Goal: Task Accomplishment & Management: Complete application form

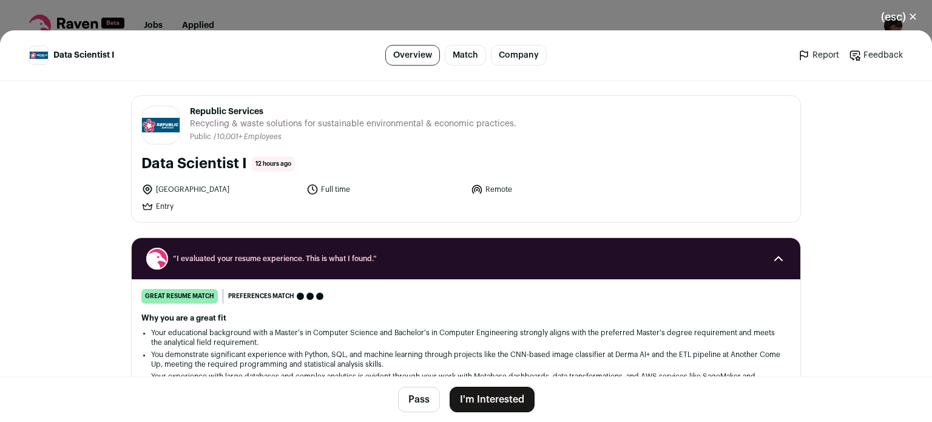
click at [896, 14] on button "(esc) ✕" at bounding box center [900, 17] width 66 height 27
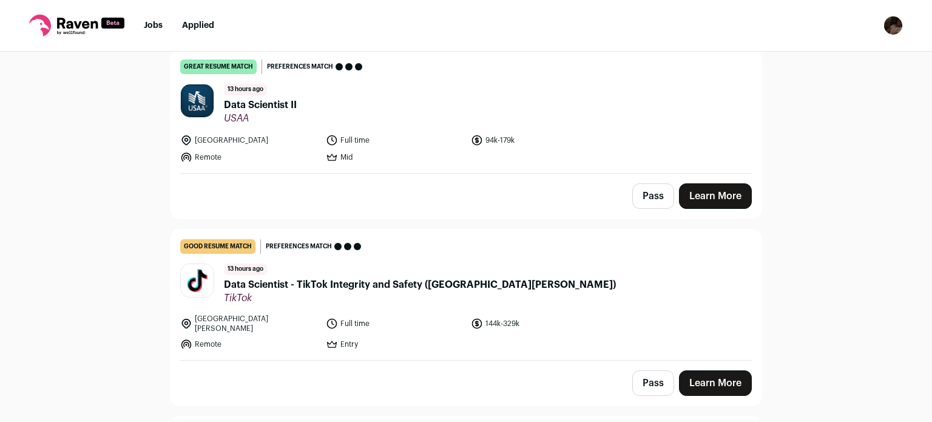
scroll to position [842, 0]
click at [536, 241] on div "good resume match You meet the must-have requirements but are missing some nice…" at bounding box center [466, 246] width 572 height 15
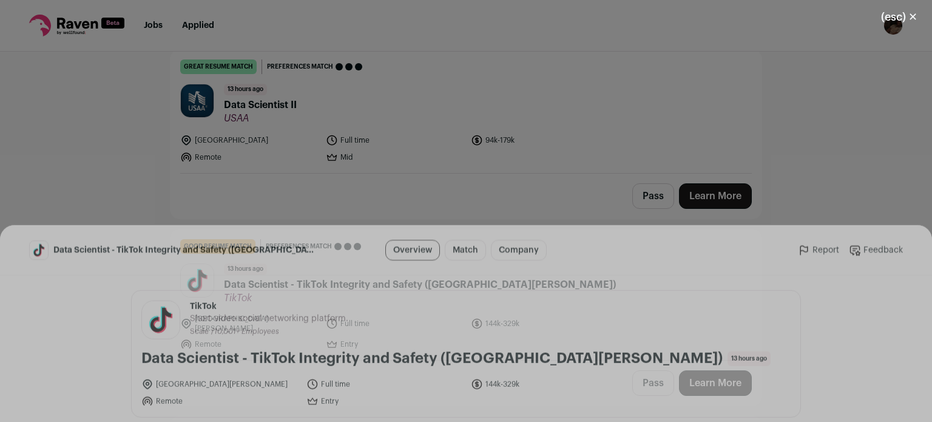
click at [903, 13] on button "(esc) ✕" at bounding box center [900, 17] width 66 height 27
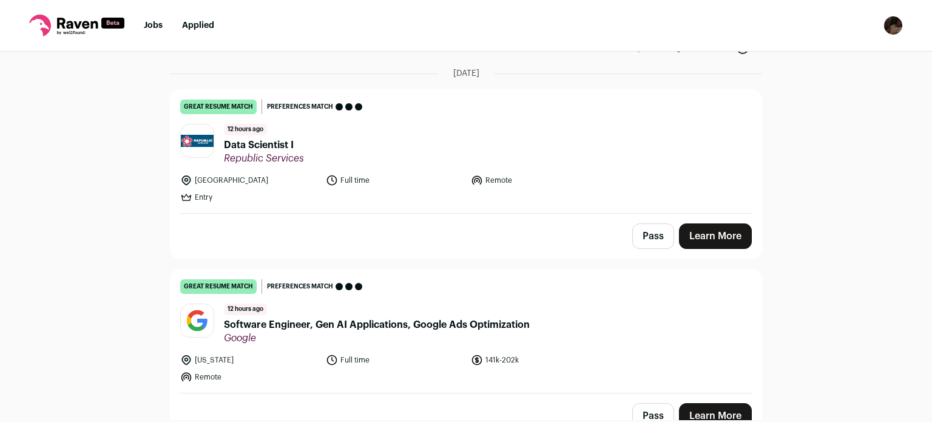
scroll to position [141, 0]
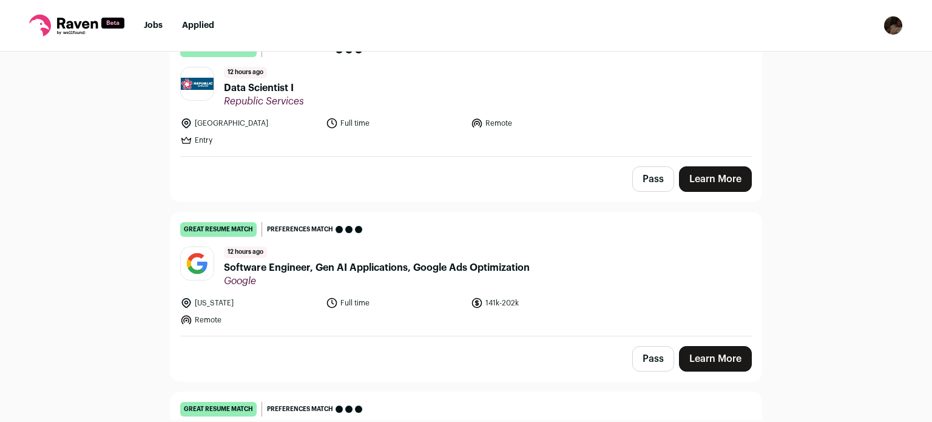
click at [466, 268] on span "Software Engineer, Gen AI Applications, Google Ads Optimization" at bounding box center [377, 267] width 306 height 15
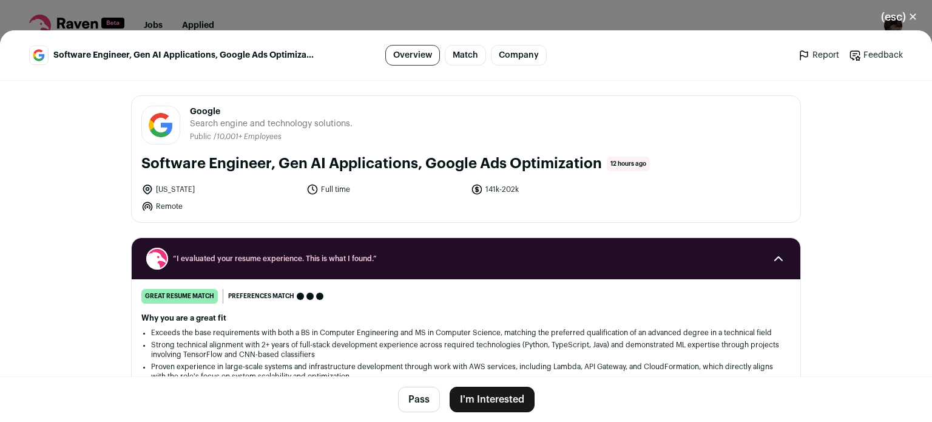
click at [470, 400] on button "I'm Interested" at bounding box center [492, 399] width 85 height 25
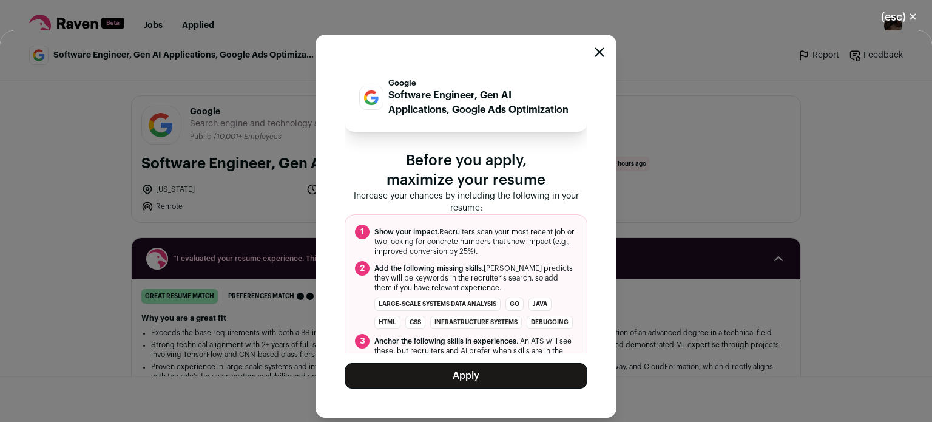
click at [469, 375] on button "Apply" at bounding box center [466, 375] width 243 height 25
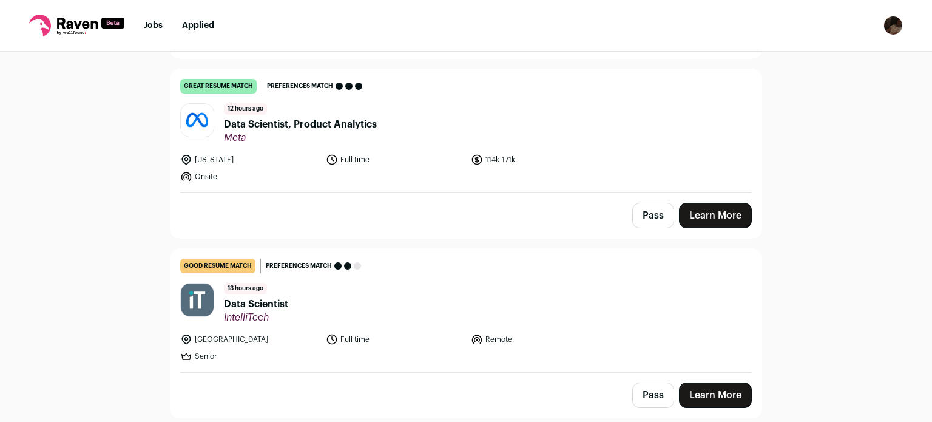
scroll to position [285, 0]
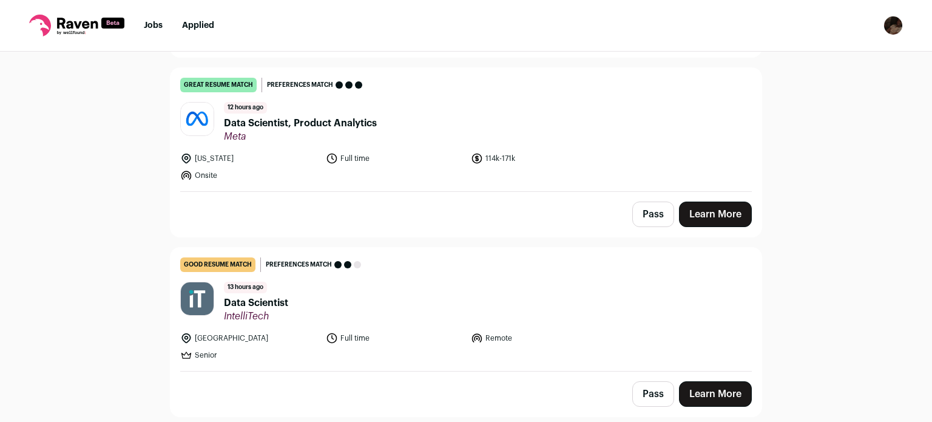
click at [325, 132] on span "Meta" at bounding box center [300, 136] width 153 height 12
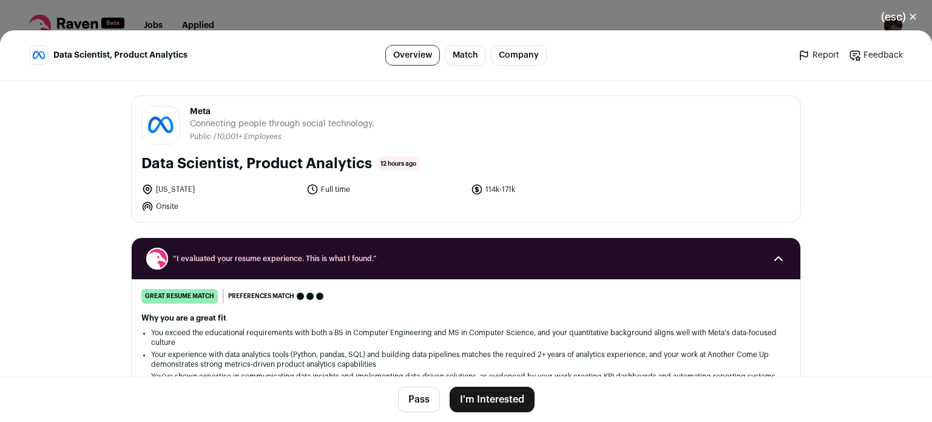
click at [481, 398] on button "I'm Interested" at bounding box center [492, 399] width 85 height 25
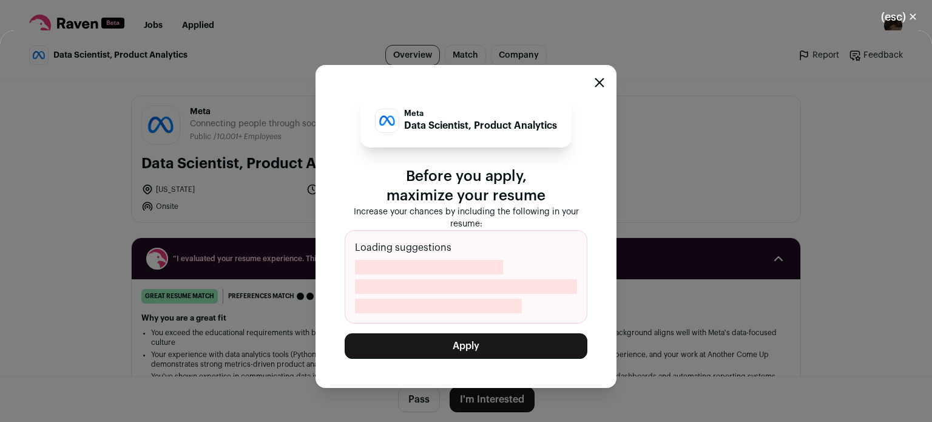
click at [450, 345] on button "Apply" at bounding box center [466, 345] width 243 height 25
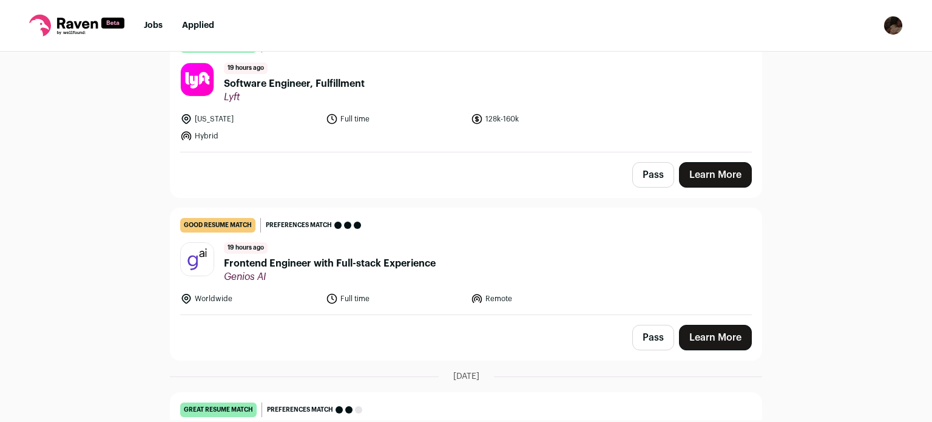
scroll to position [871, 0]
click at [308, 94] on link "great resume match You meet the must-have requirements, the nice-to-have requir…" at bounding box center [466, 90] width 591 height 123
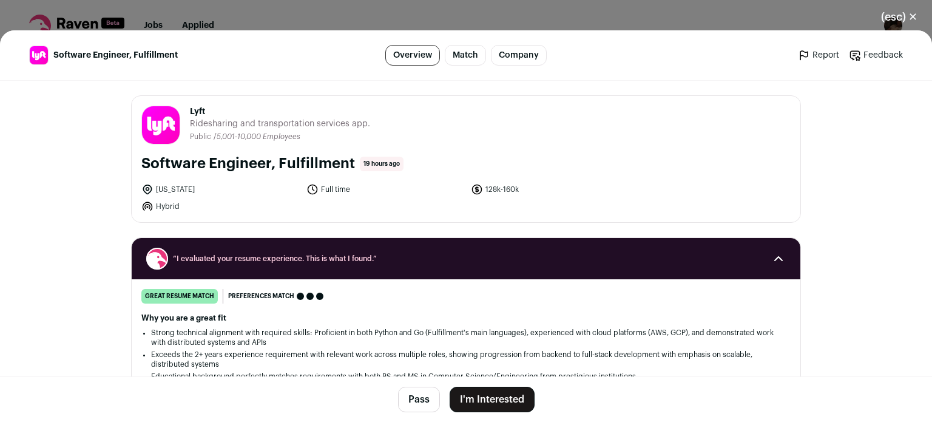
click at [473, 402] on button "I'm Interested" at bounding box center [492, 399] width 85 height 25
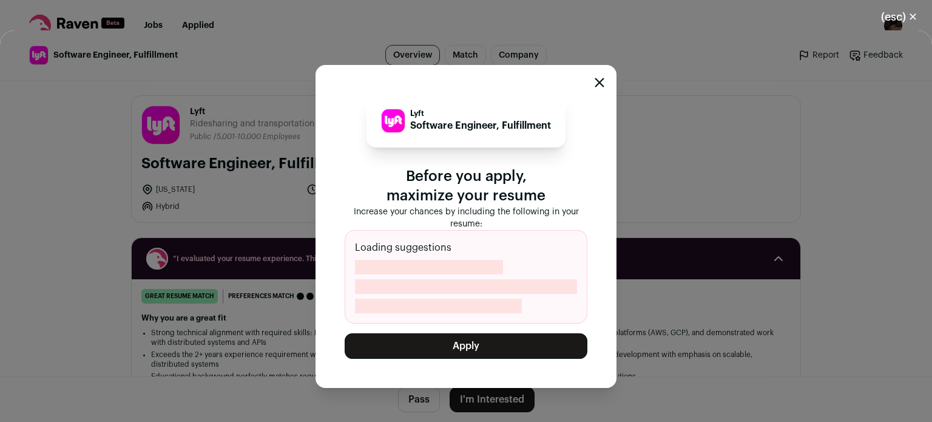
click at [462, 351] on button "Apply" at bounding box center [466, 345] width 243 height 25
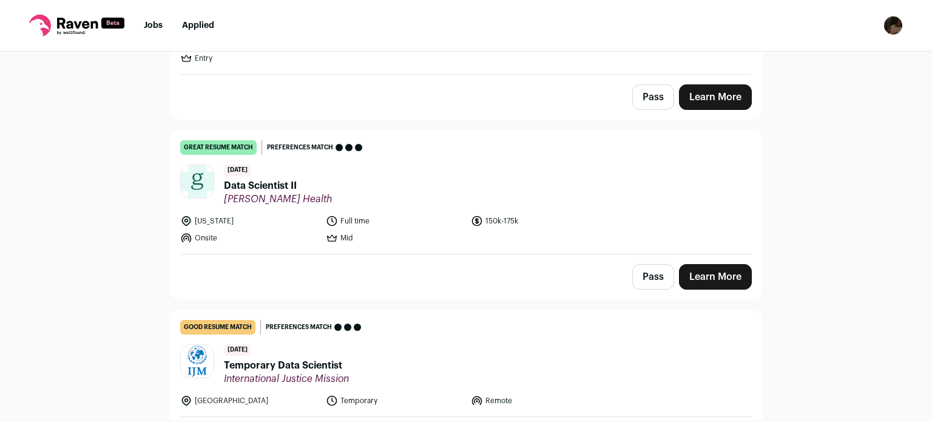
scroll to position [2051, 0]
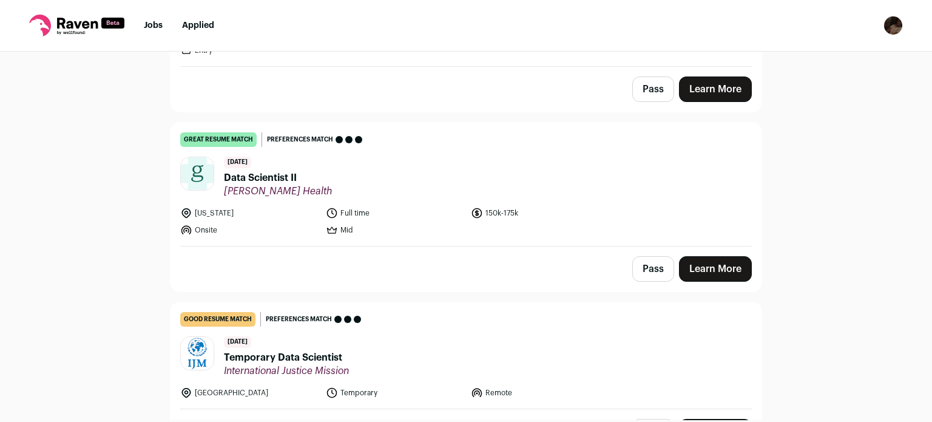
click at [271, 182] on link "great resume match You meet the must-have requirements, the nice-to-have requir…" at bounding box center [466, 184] width 591 height 123
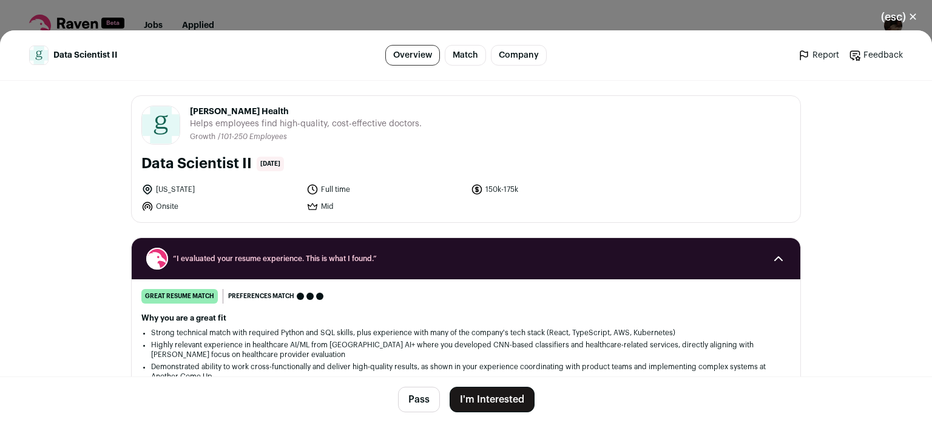
click at [487, 391] on button "I'm Interested" at bounding box center [492, 399] width 85 height 25
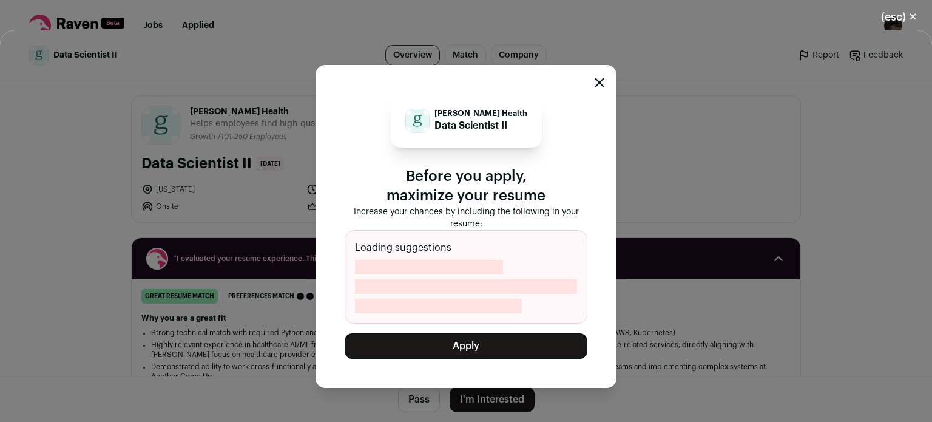
click at [468, 351] on button "Apply" at bounding box center [466, 345] width 243 height 25
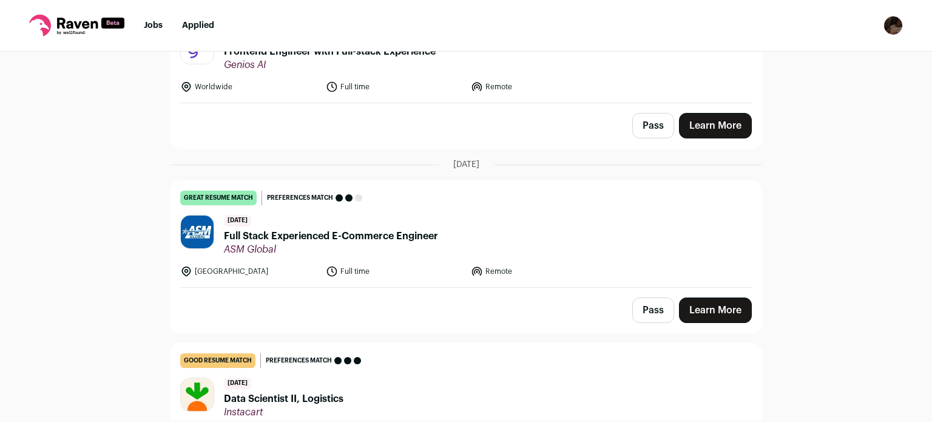
scroll to position [905, 0]
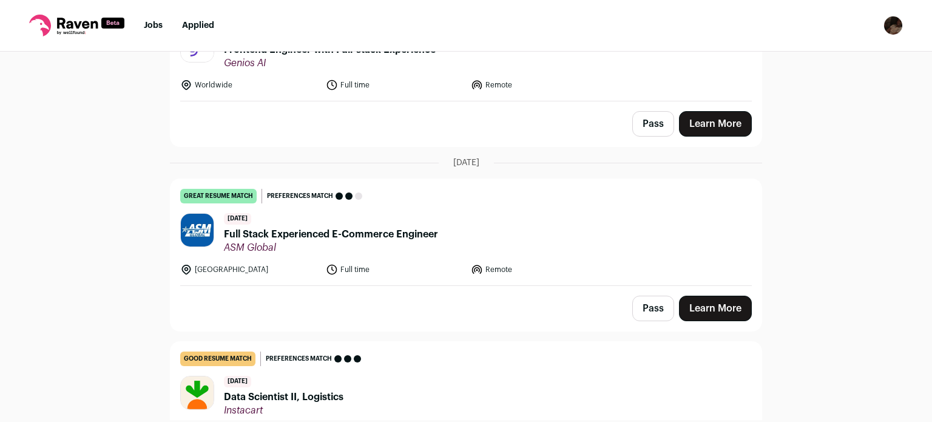
click at [364, 227] on span "Full Stack Experienced E-Commerce Engineer" at bounding box center [331, 234] width 214 height 15
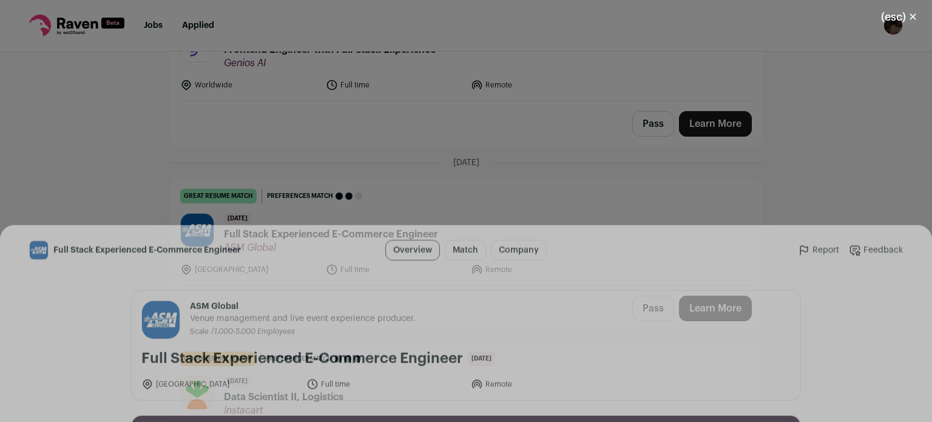
click at [490, 398] on button "I'm Interested" at bounding box center [492, 399] width 85 height 25
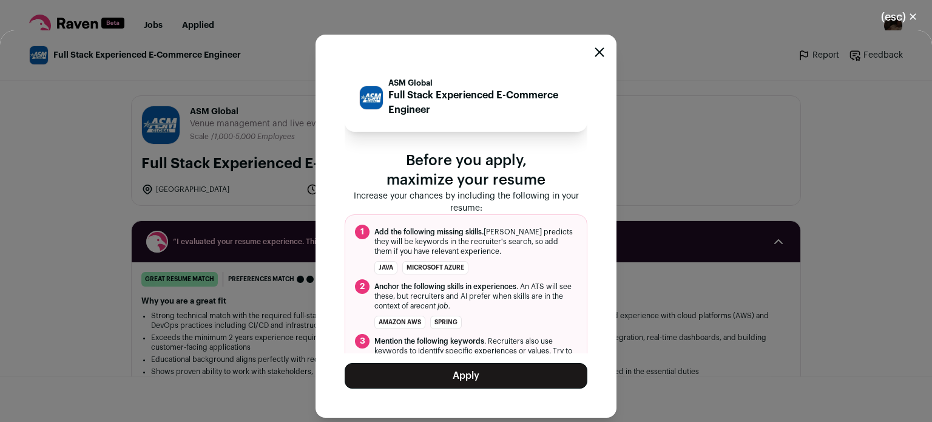
click at [465, 382] on button "Apply" at bounding box center [466, 375] width 243 height 25
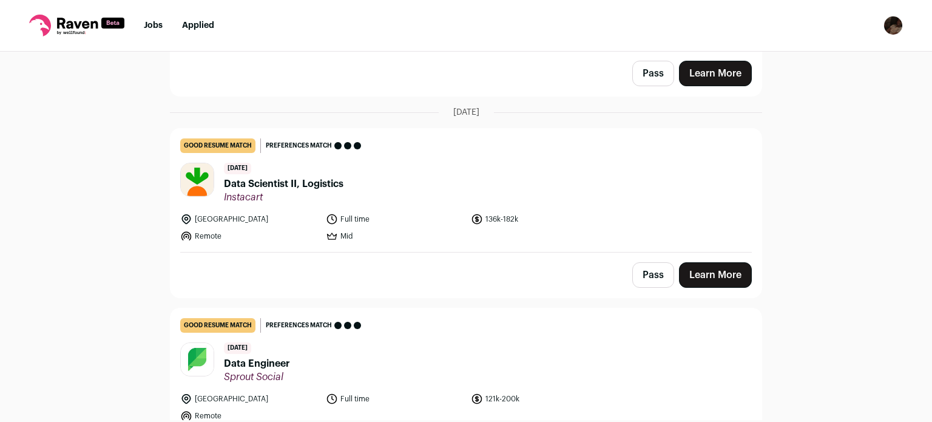
scroll to position [959, 0]
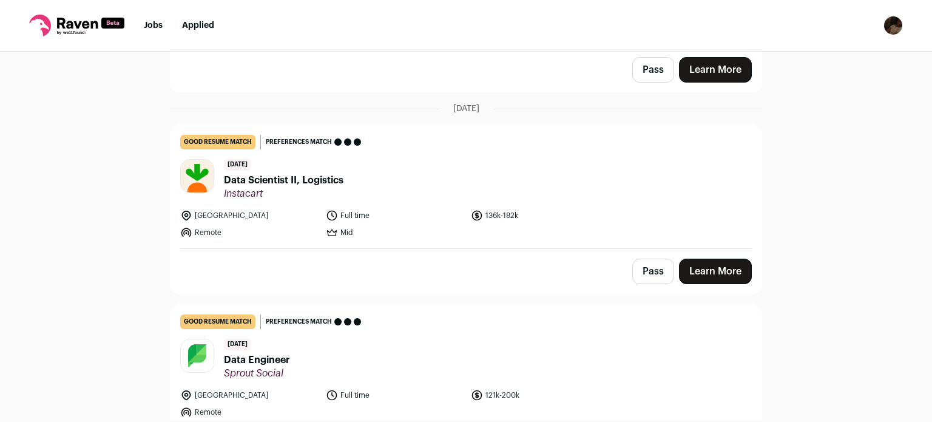
click at [283, 174] on span "Data Scientist II, Logistics" at bounding box center [284, 180] width 120 height 15
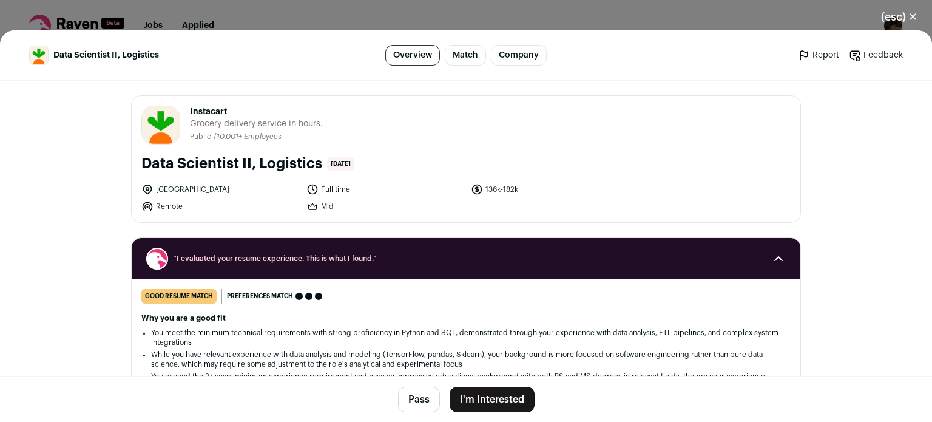
click at [470, 395] on button "I'm Interested" at bounding box center [492, 399] width 85 height 25
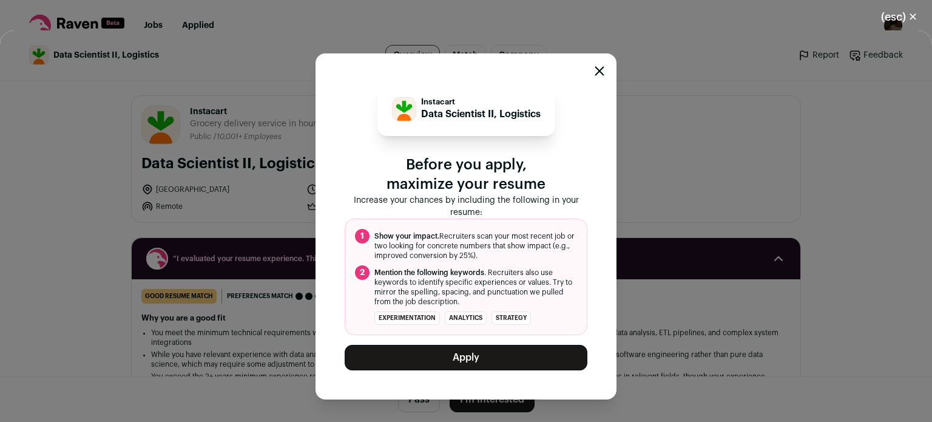
click at [456, 347] on button "Apply" at bounding box center [466, 357] width 243 height 25
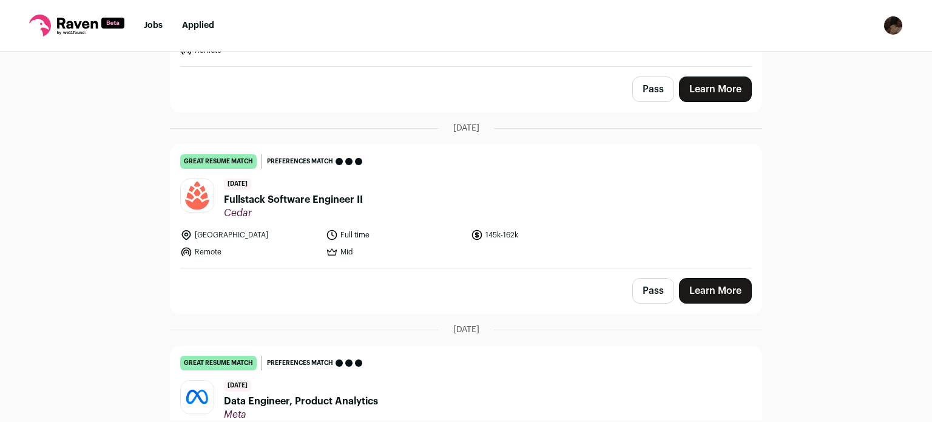
scroll to position [4246, 0]
click at [275, 192] on span "Fullstack Software Engineer II" at bounding box center [293, 199] width 139 height 15
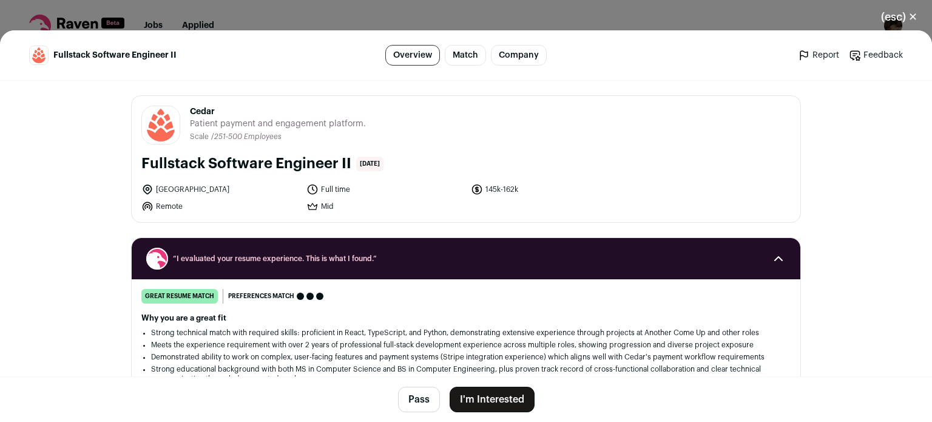
click at [487, 405] on button "I'm Interested" at bounding box center [492, 399] width 85 height 25
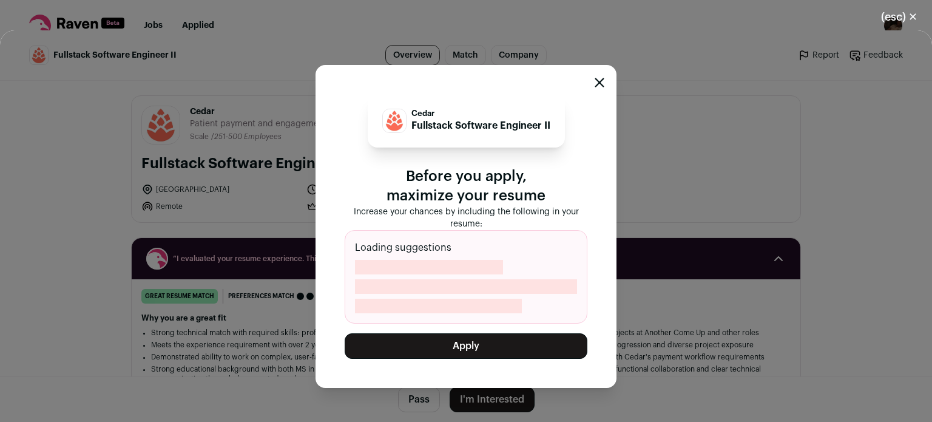
click at [470, 353] on button "Apply" at bounding box center [466, 345] width 243 height 25
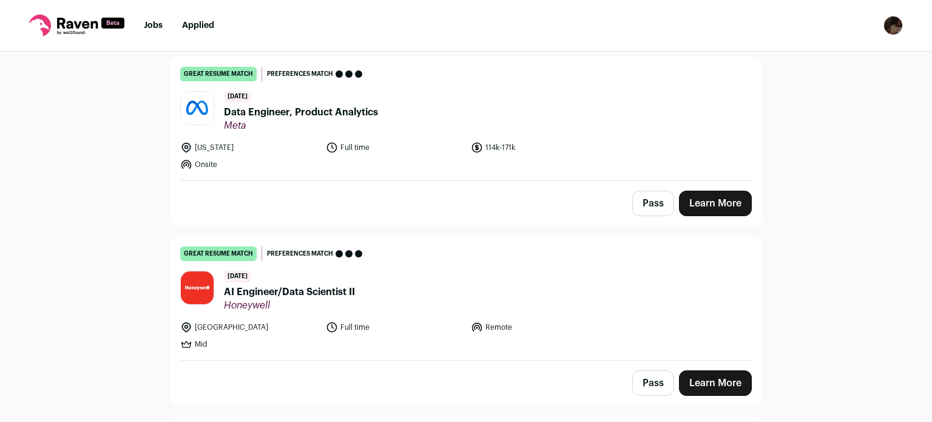
scroll to position [4429, 0]
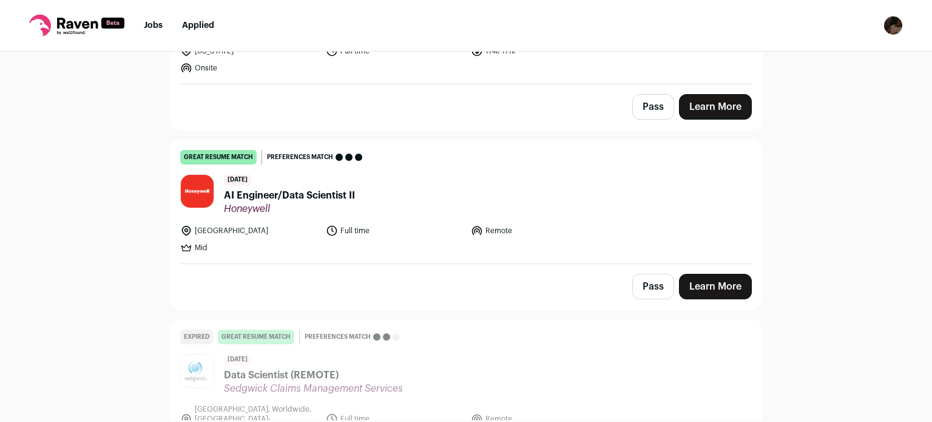
click at [286, 188] on span "AI Engineer/Data Scientist II" at bounding box center [289, 195] width 131 height 15
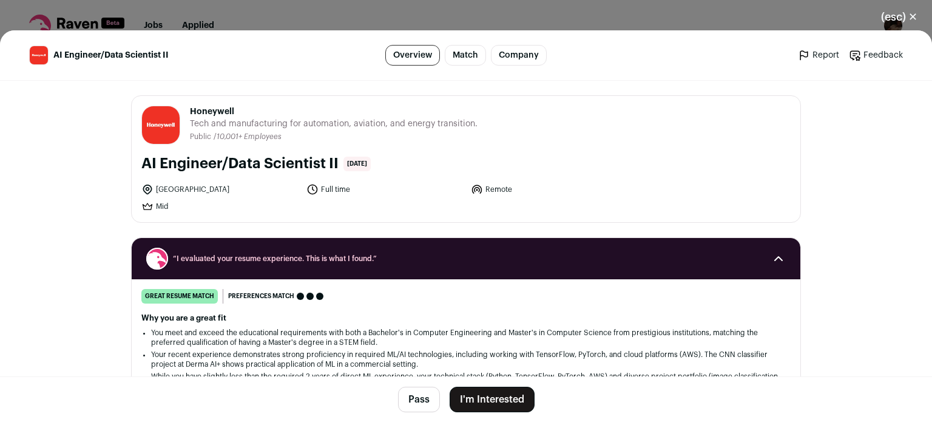
click at [476, 411] on button "I'm Interested" at bounding box center [492, 399] width 85 height 25
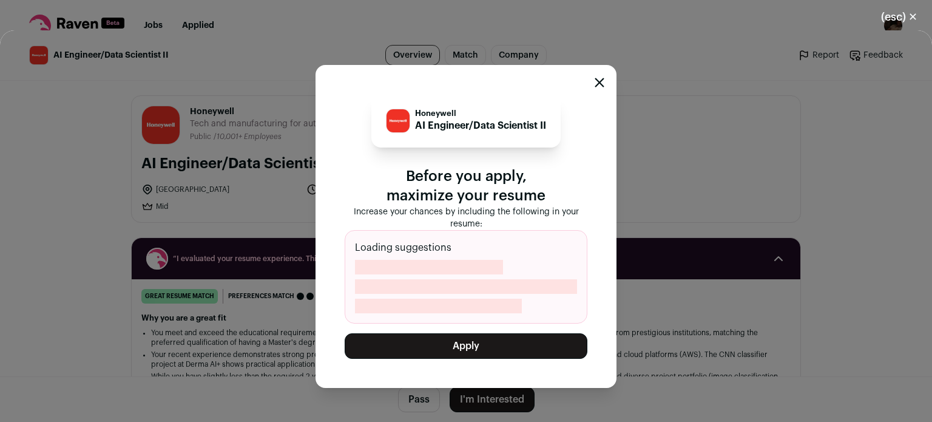
click at [470, 351] on button "Apply" at bounding box center [466, 345] width 243 height 25
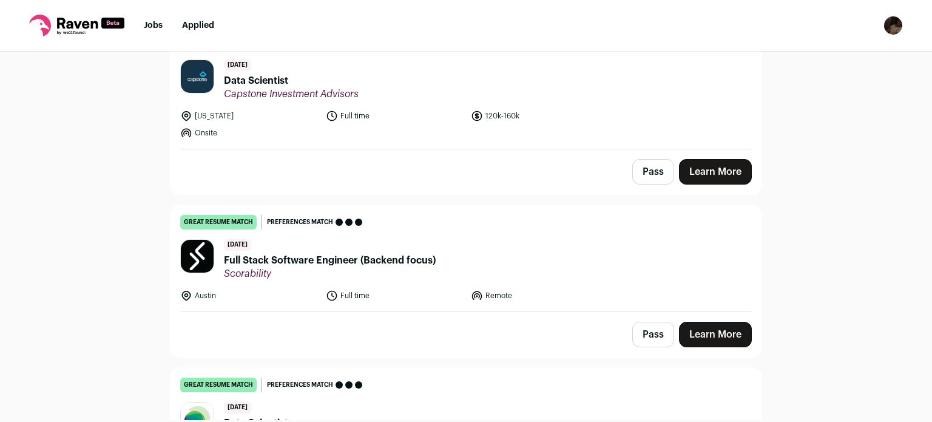
scroll to position [5364, 0]
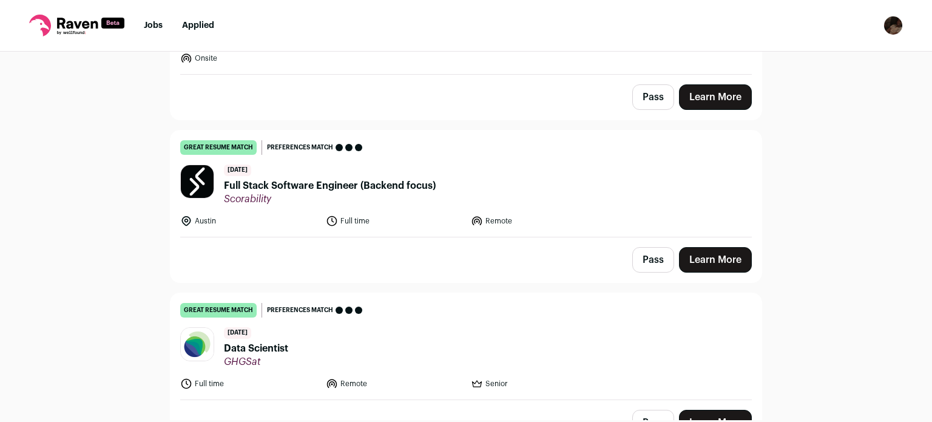
click at [323, 193] on span "Scorability" at bounding box center [330, 199] width 212 height 12
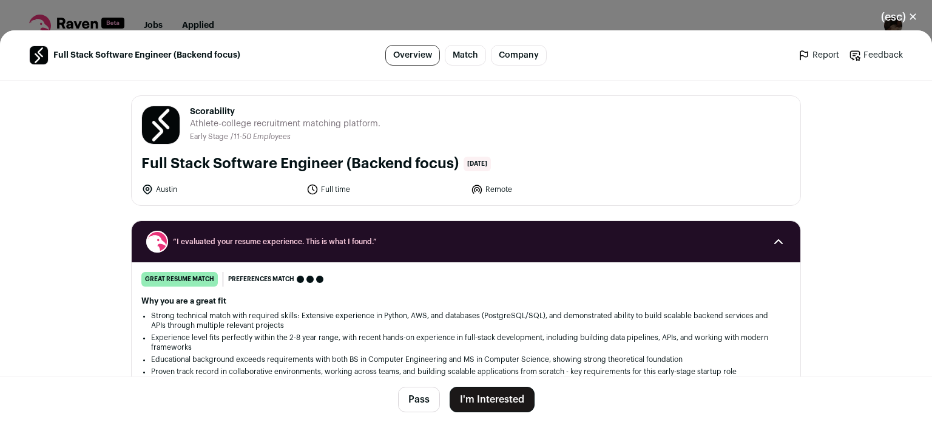
click at [482, 401] on button "I'm Interested" at bounding box center [492, 399] width 85 height 25
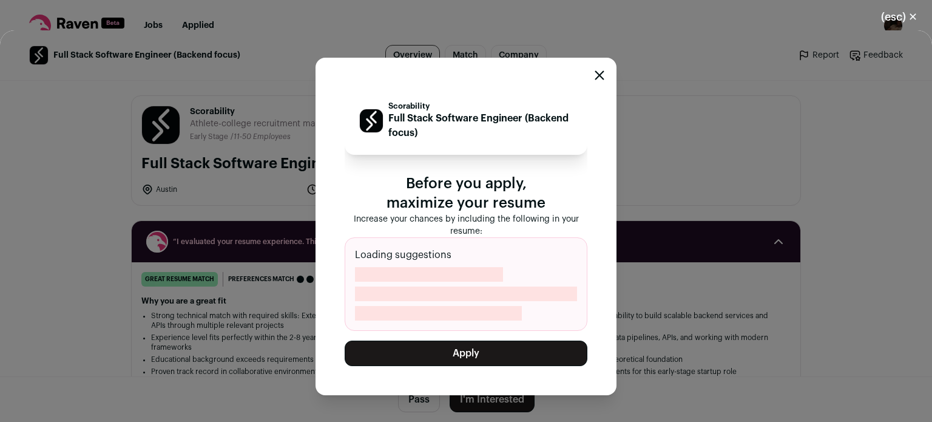
click at [438, 351] on button "Apply" at bounding box center [466, 352] width 243 height 25
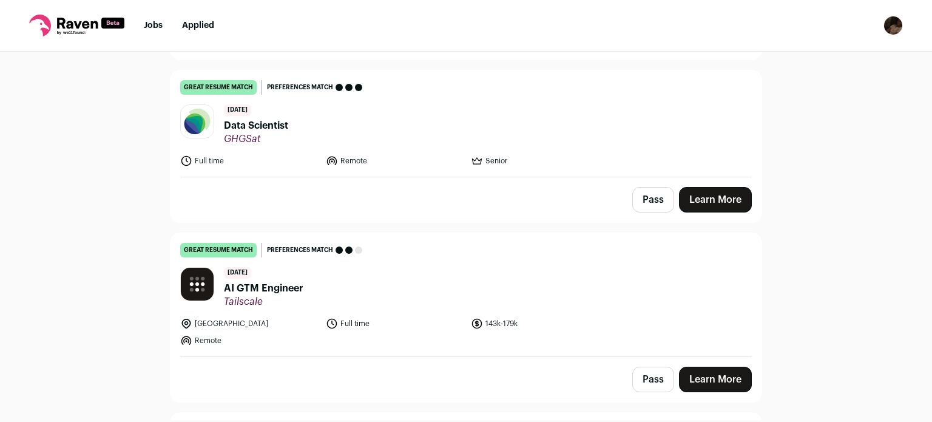
scroll to position [5425, 0]
click at [262, 280] on span "AI GTM Engineer" at bounding box center [263, 287] width 79 height 15
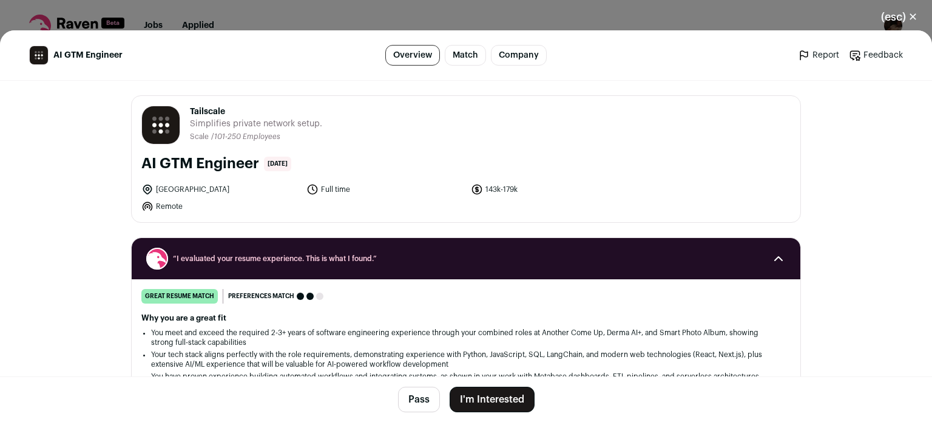
click at [487, 400] on button "I'm Interested" at bounding box center [492, 399] width 85 height 25
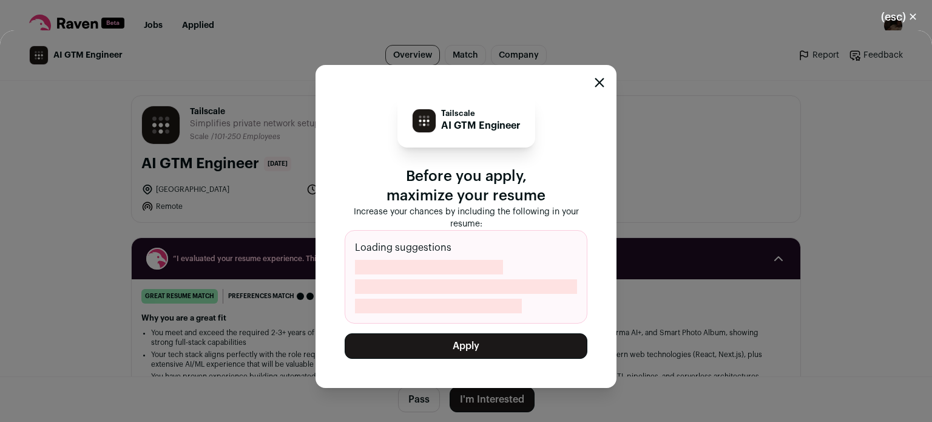
click at [450, 342] on button "Apply" at bounding box center [466, 345] width 243 height 25
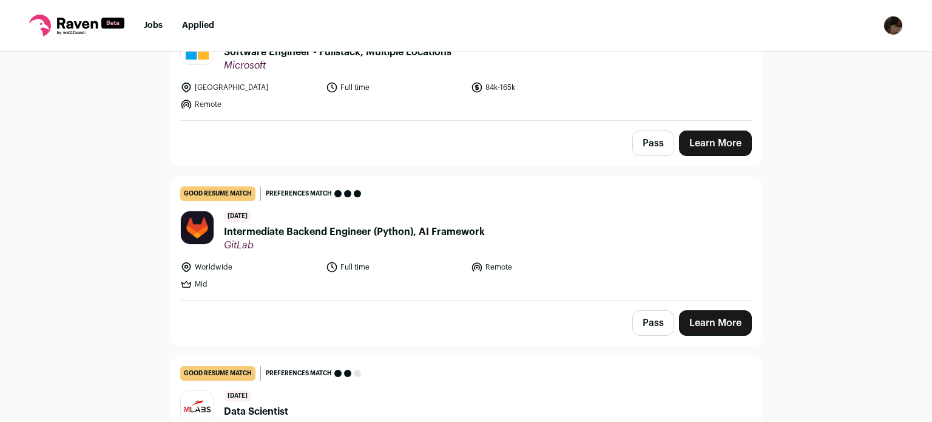
scroll to position [8214, 0]
click at [396, 224] on span "Intermediate Backend Engineer (Python), AI Framework" at bounding box center [354, 231] width 261 height 15
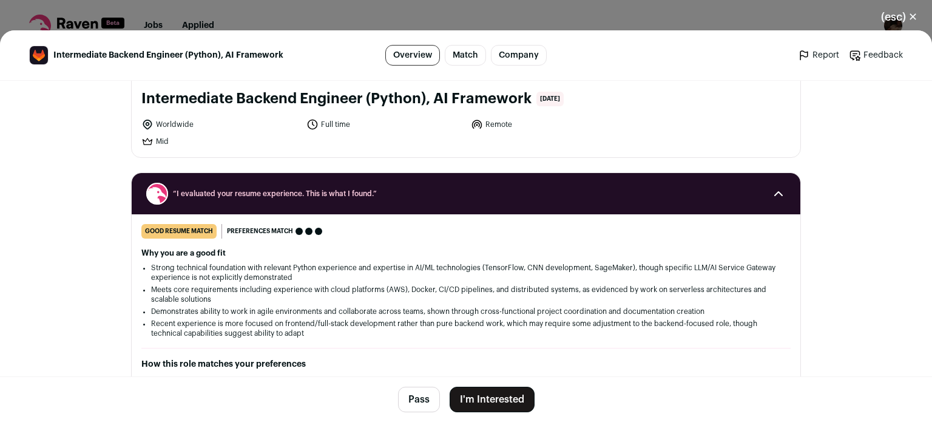
scroll to position [66, 0]
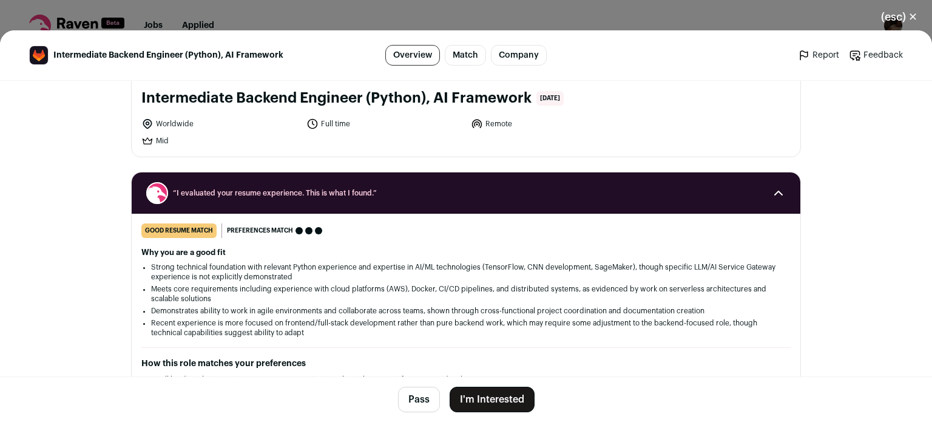
click at [485, 396] on button "I'm Interested" at bounding box center [492, 399] width 85 height 25
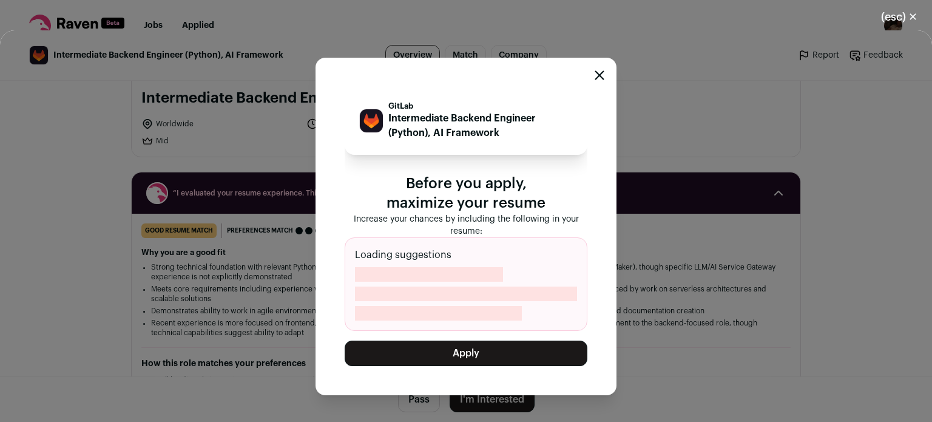
click at [458, 340] on button "Apply" at bounding box center [466, 352] width 243 height 25
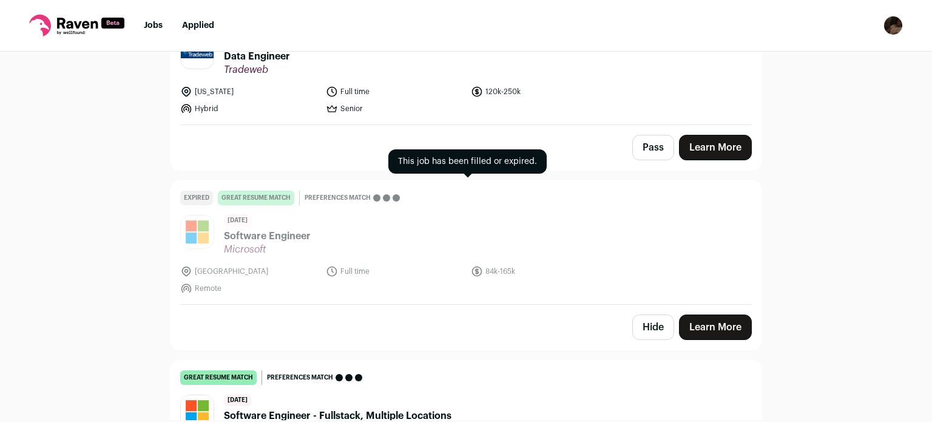
scroll to position [7934, 0]
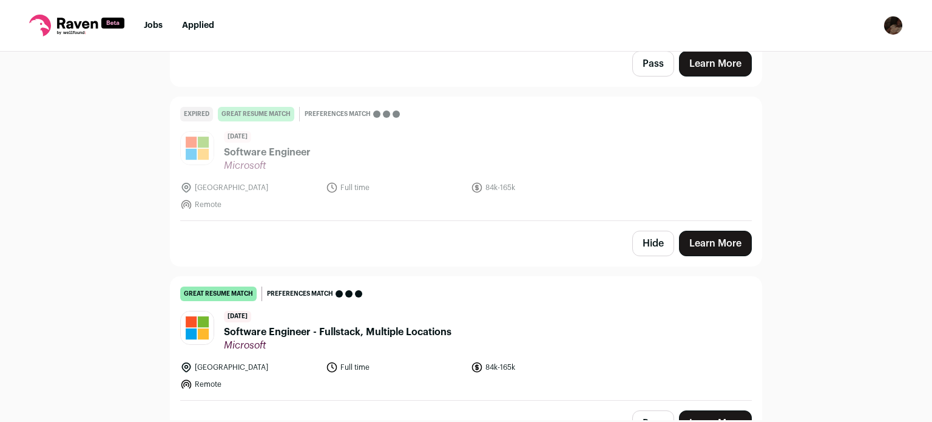
click at [368, 325] on span "Software Engineer - Fullstack, Multiple Locations" at bounding box center [338, 332] width 228 height 15
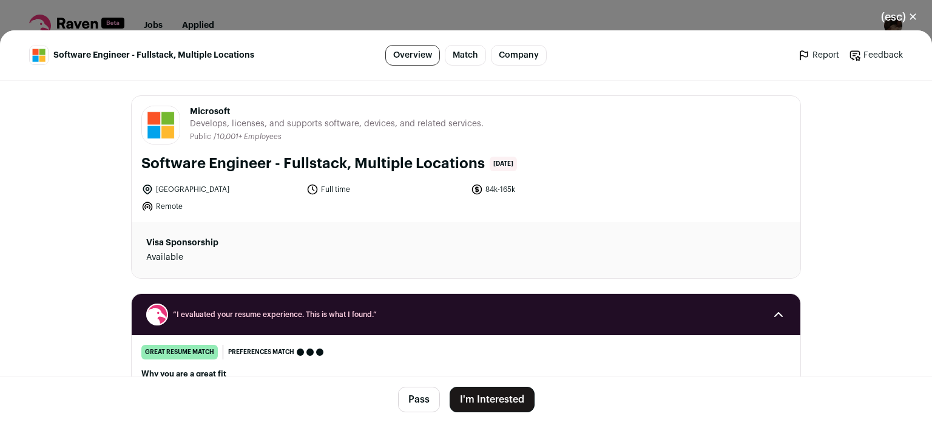
click at [498, 392] on button "I'm Interested" at bounding box center [492, 399] width 85 height 25
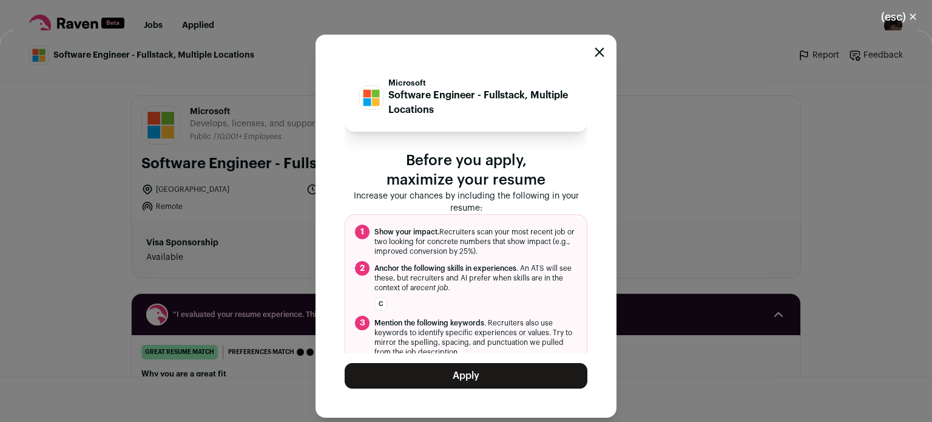
click at [476, 359] on div "Microsoft Software Engineer - Fullstack, Multiple Locations Before you apply, m…" at bounding box center [466, 226] width 243 height 325
click at [475, 371] on button "Apply" at bounding box center [466, 375] width 243 height 25
